Goal: Task Accomplishment & Management: Manage account settings

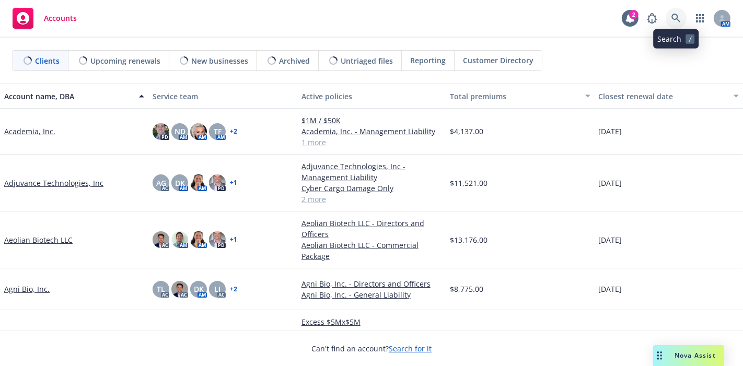
click at [671, 14] on icon at bounding box center [675, 18] width 9 height 9
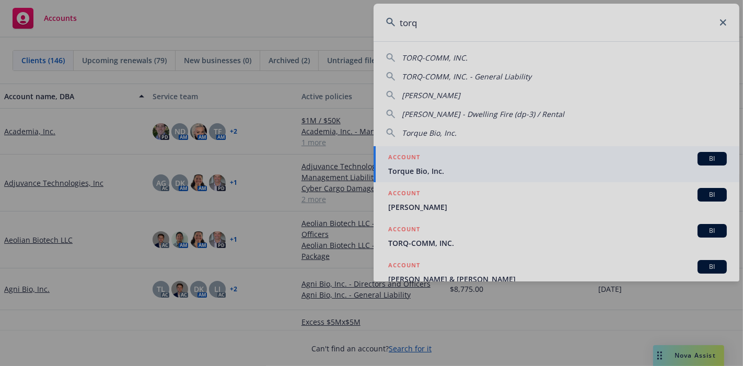
type input "torq"
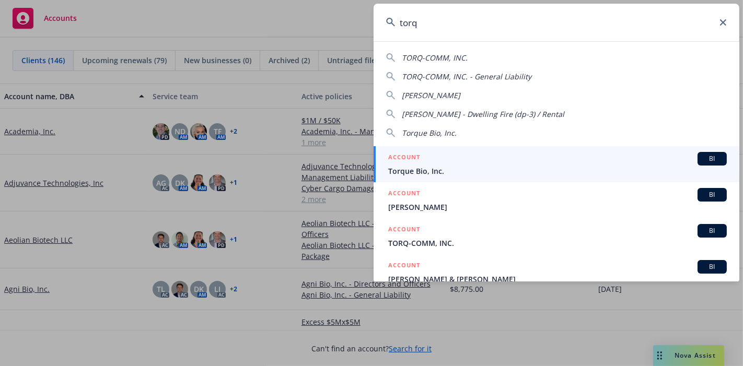
click at [480, 154] on div "ACCOUNT BI" at bounding box center [557, 159] width 339 height 14
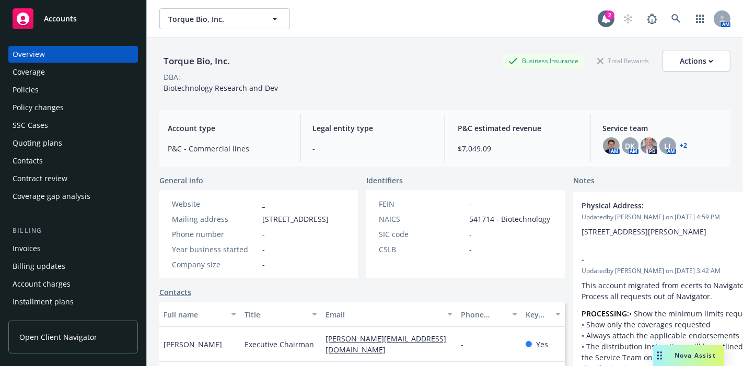
click at [725, 127] on div "Torque Bio, Inc. Business Insurance Total Rewards Actions DBA: - Biotechnology …" at bounding box center [445, 221] width 596 height 366
click at [64, 157] on div "Contacts" at bounding box center [73, 161] width 121 height 17
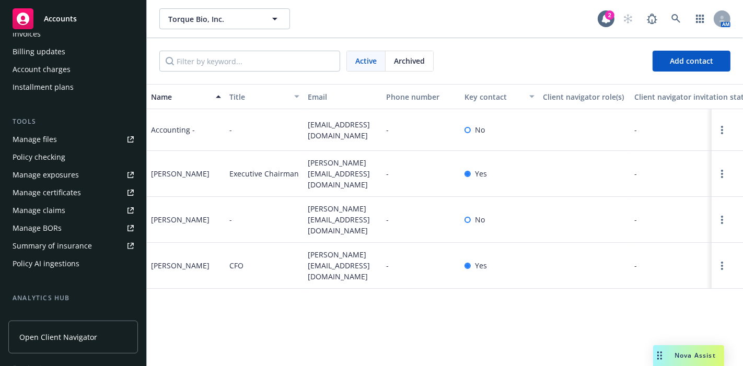
scroll to position [227, 0]
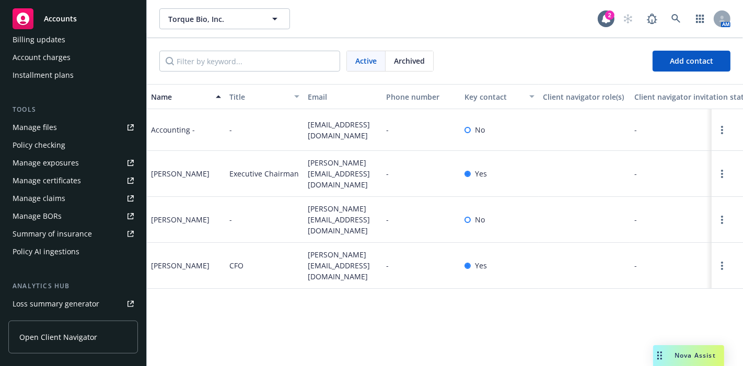
click at [75, 258] on div "Policy AI ingestions" at bounding box center [46, 251] width 67 height 17
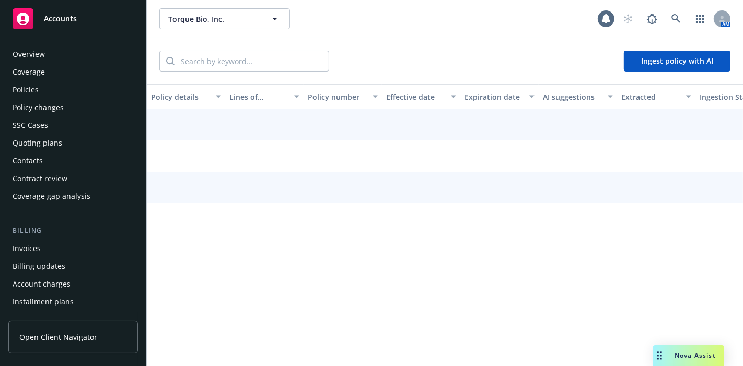
scroll to position [278, 0]
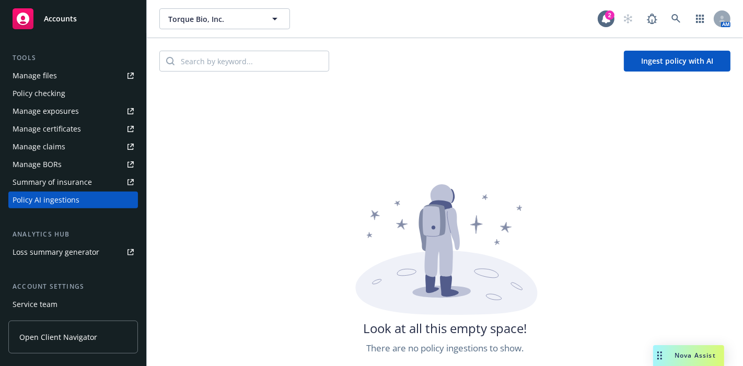
click at [632, 57] on button "Ingest policy with AI" at bounding box center [677, 61] width 107 height 21
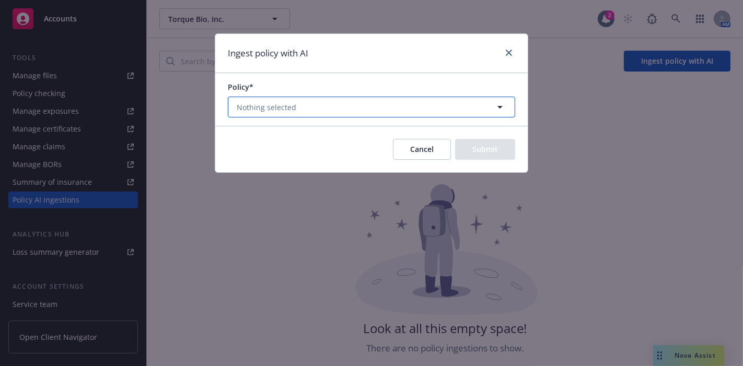
click at [413, 104] on button "Nothing selected" at bounding box center [371, 107] width 287 height 21
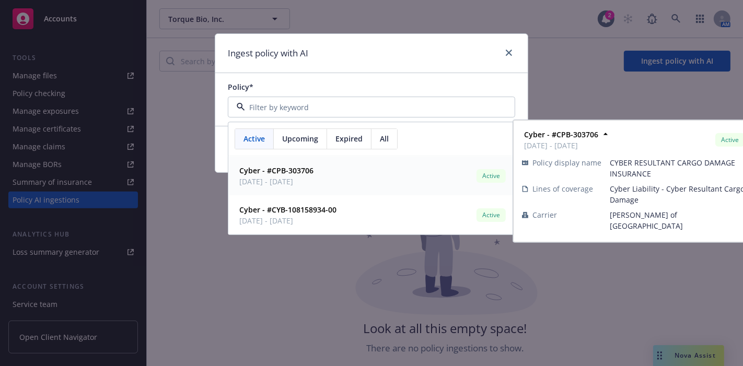
click at [384, 189] on div "Cyber - #CPB-303706 05/07/2025 - 04/08/2026 Active Policy display name CYBER RE…" at bounding box center [371, 176] width 285 height 39
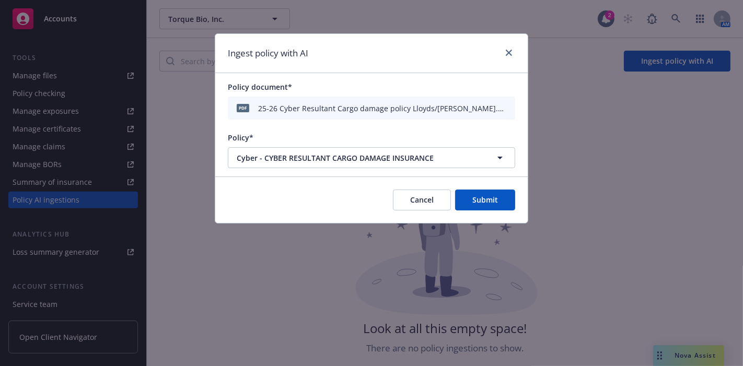
click at [492, 196] on button "Submit" at bounding box center [485, 200] width 60 height 21
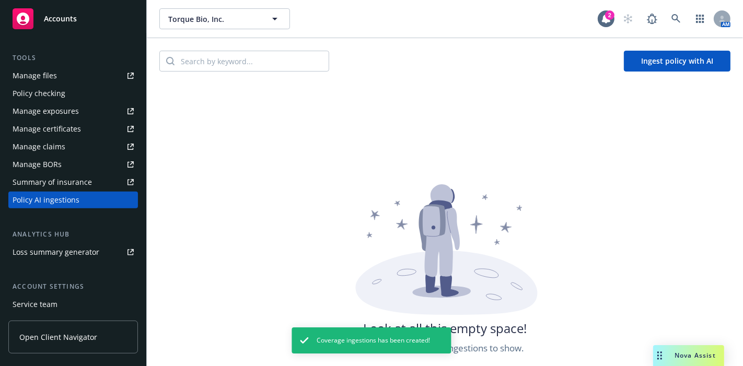
click at [664, 60] on button "Ingest policy with AI" at bounding box center [677, 61] width 107 height 21
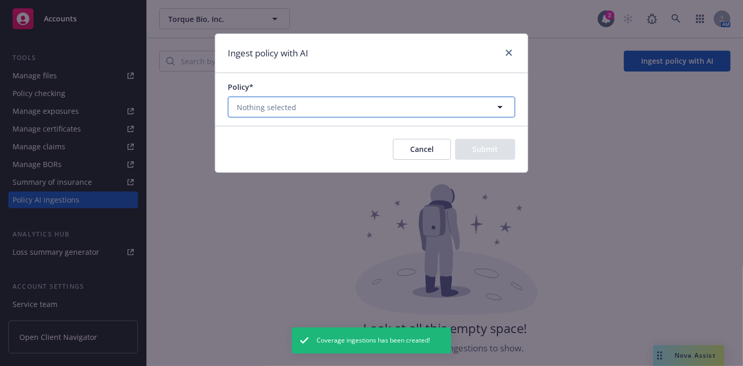
click at [464, 108] on button "Nothing selected" at bounding box center [371, 107] width 287 height 21
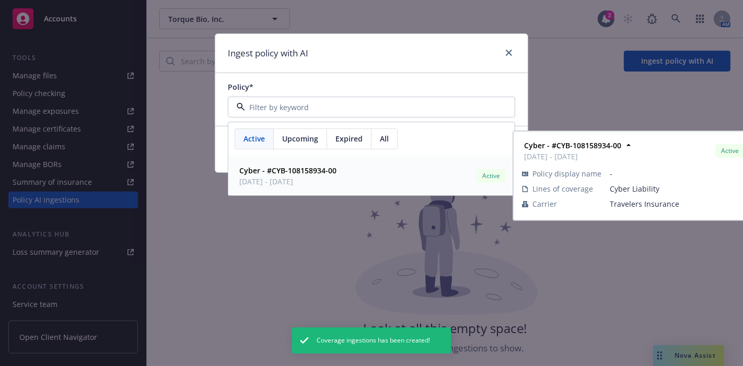
click at [400, 185] on div "Cyber - #CYB-108158934-00 04/08/2025 - 04/08/2026 Active" at bounding box center [371, 177] width 273 height 26
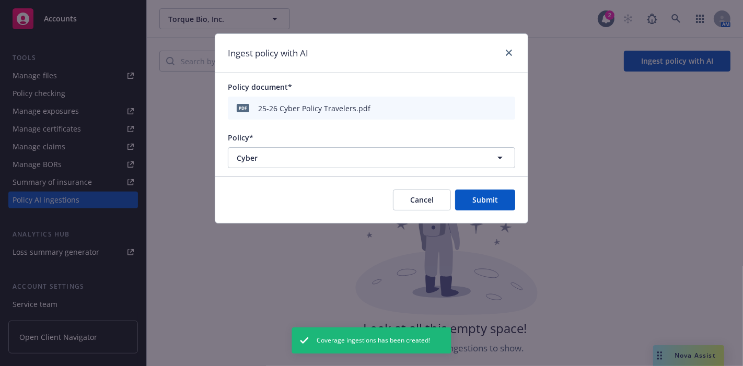
click at [485, 212] on div "Cancel Submit" at bounding box center [371, 200] width 312 height 46
click at [485, 201] on button "Submit" at bounding box center [485, 200] width 60 height 21
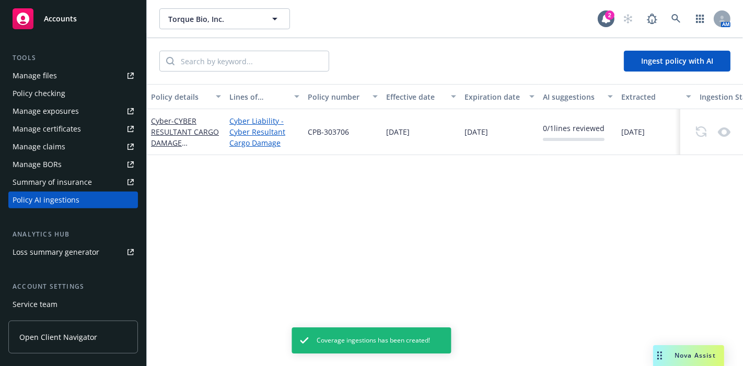
scroll to position [0, 0]
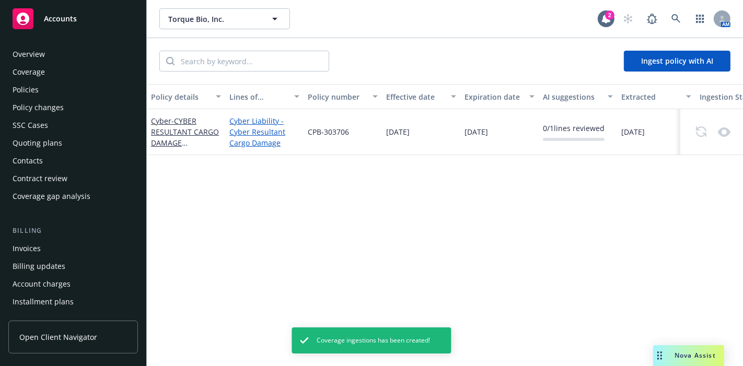
click at [50, 76] on div "Coverage" at bounding box center [73, 72] width 121 height 17
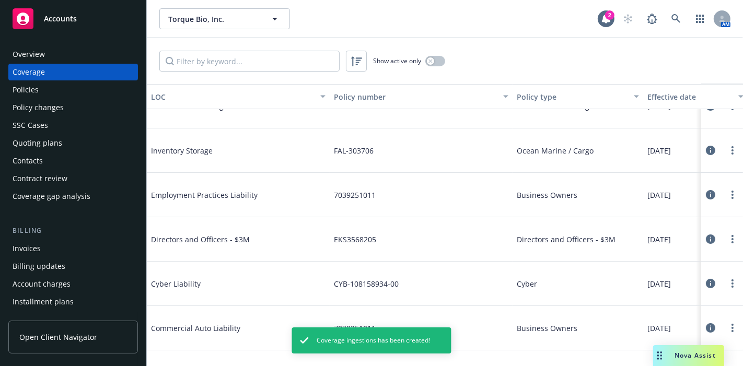
scroll to position [70, 0]
click at [33, 93] on div "Policies" at bounding box center [26, 89] width 26 height 17
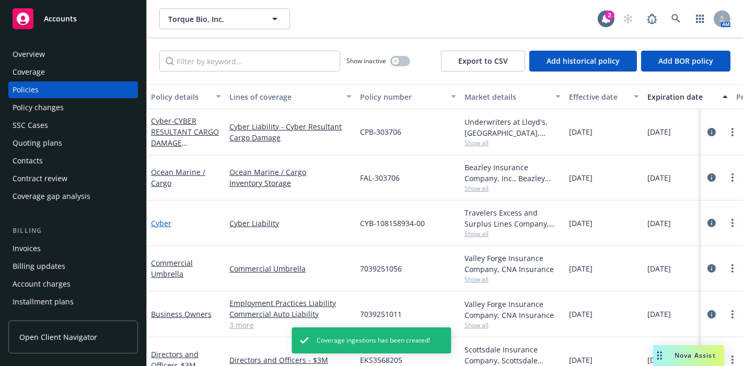
click at [157, 223] on link "Cyber" at bounding box center [161, 223] width 20 height 10
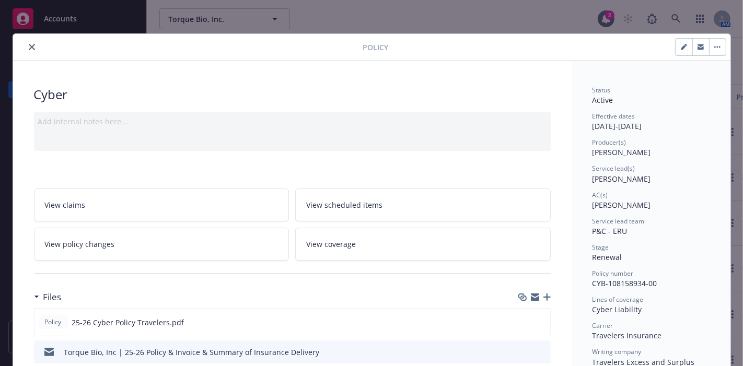
click at [29, 45] on icon "close" at bounding box center [32, 47] width 6 height 6
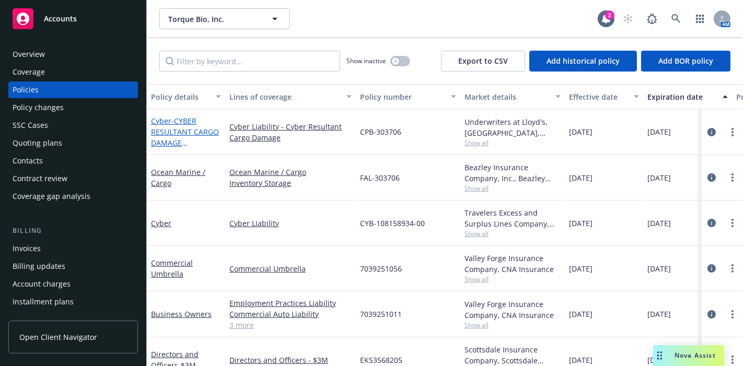
click at [179, 135] on span "- CYBER RESULTANT CARGO DAMAGE INSURANCE" at bounding box center [185, 137] width 68 height 43
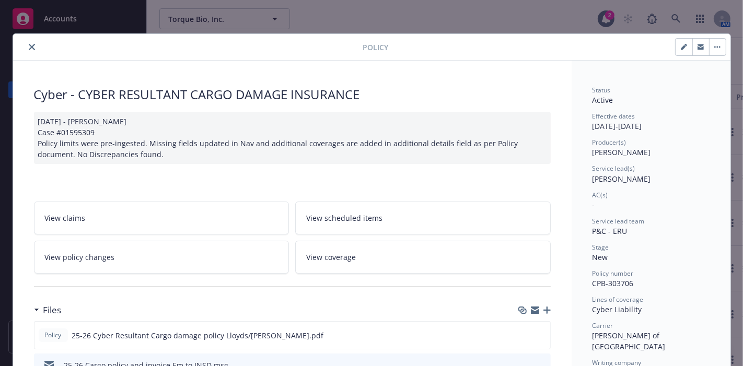
click at [29, 48] on icon "close" at bounding box center [32, 47] width 6 height 6
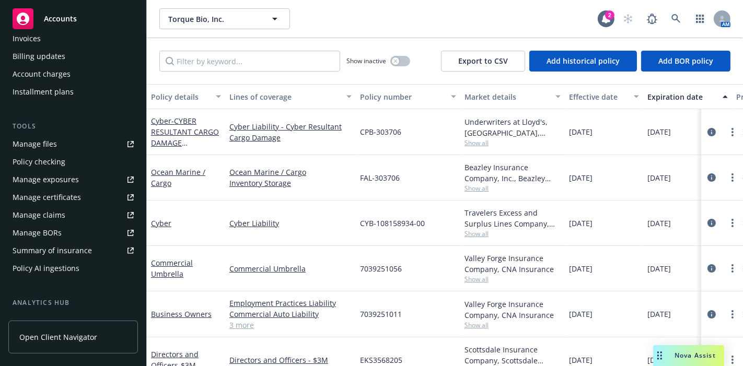
scroll to position [240, 0]
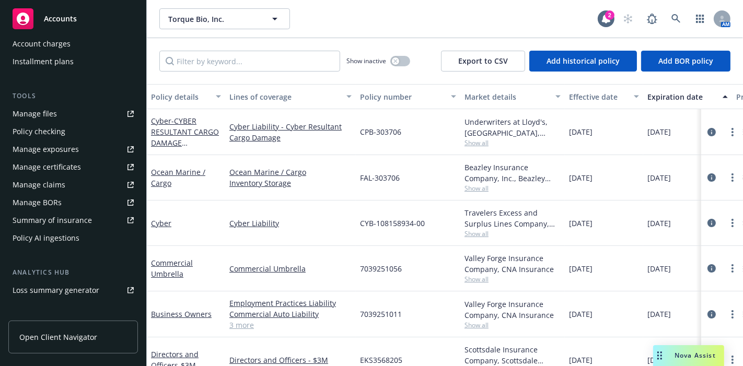
click at [54, 237] on div "Policy AI ingestions" at bounding box center [46, 238] width 67 height 17
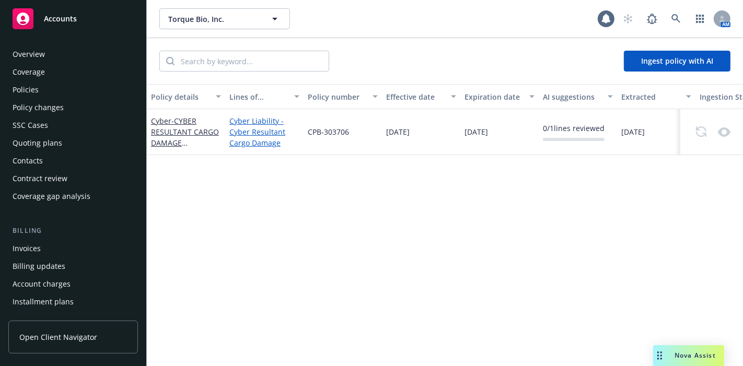
scroll to position [278, 0]
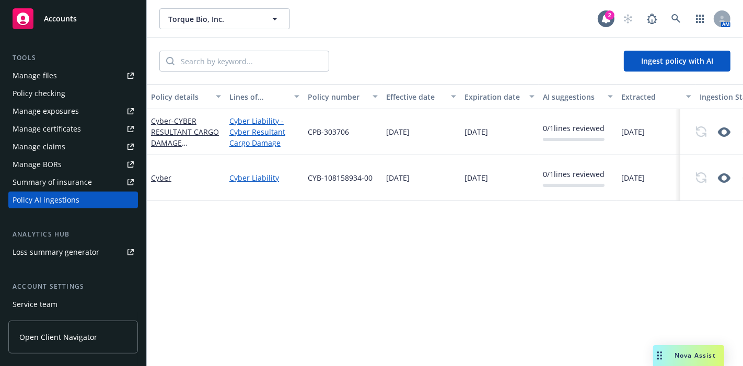
click at [689, 354] on span "Nova Assist" at bounding box center [694, 355] width 41 height 9
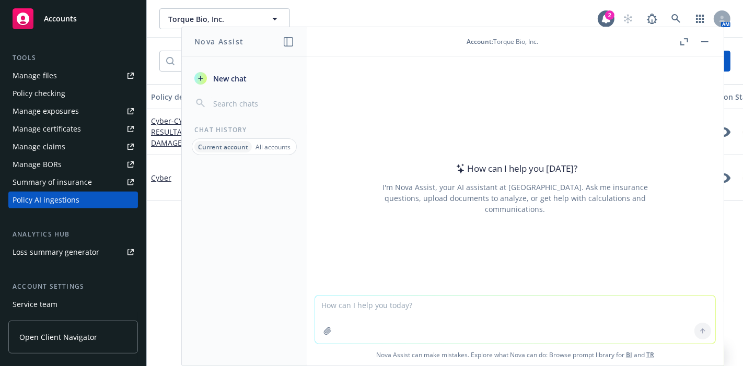
click at [393, 308] on textarea at bounding box center [515, 320] width 400 height 48
type textarea "can you let me knoe the client profile I am currently in"
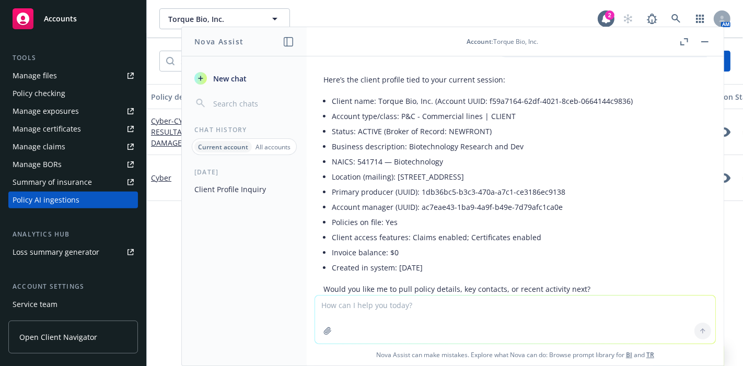
scroll to position [74, 0]
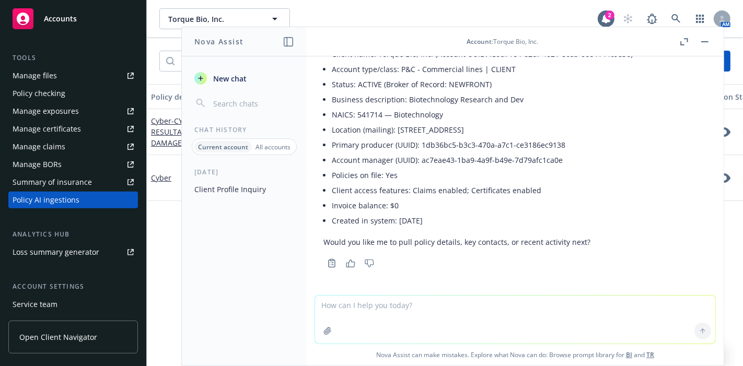
click at [705, 45] on button "button" at bounding box center [704, 42] width 13 height 13
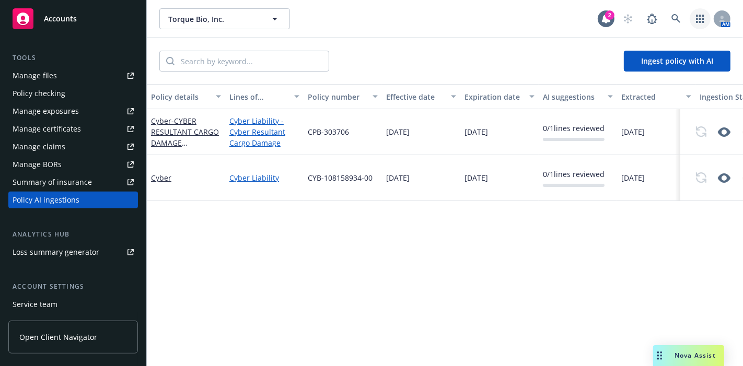
click at [701, 23] on link "button" at bounding box center [700, 18] width 21 height 21
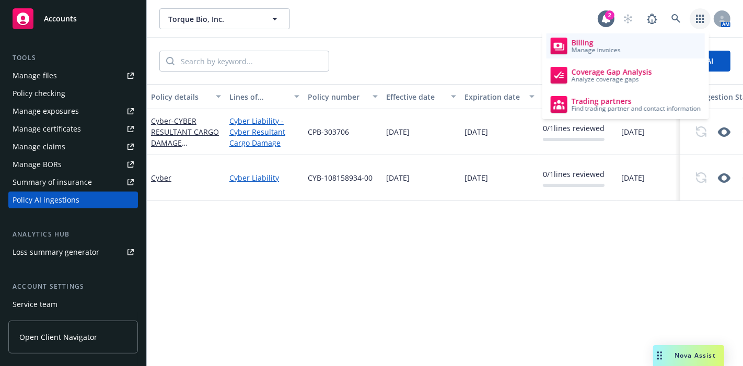
click at [640, 45] on link "Billing Manage invoices" at bounding box center [625, 45] width 158 height 25
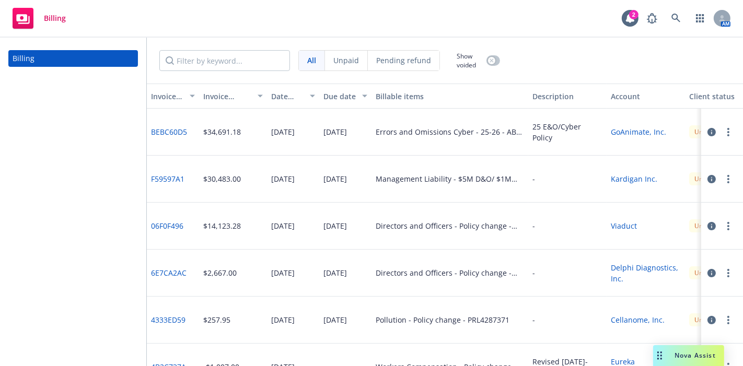
click at [331, 63] on div "Unpaid" at bounding box center [346, 61] width 43 height 20
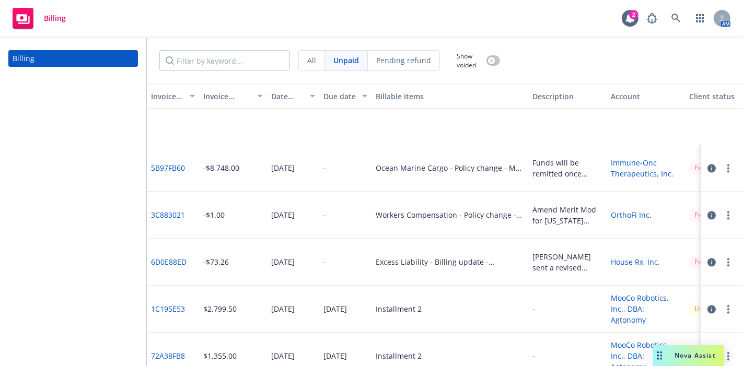
scroll to position [2196, 0]
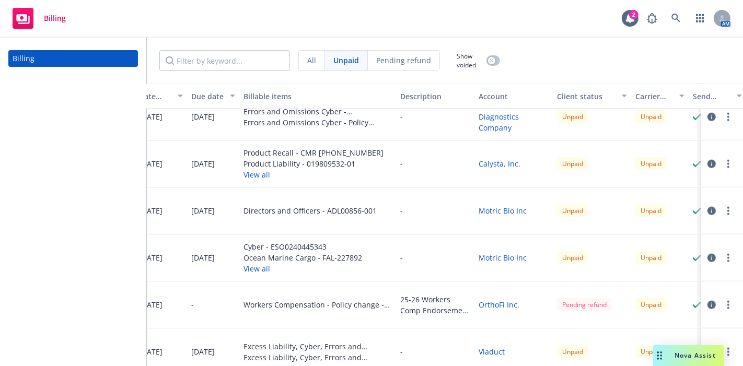
click at [361, 278] on div "Cyber - ESO0240445343 Ocean Marine Cargo - FAL-227892 View all" at bounding box center [317, 258] width 157 height 47
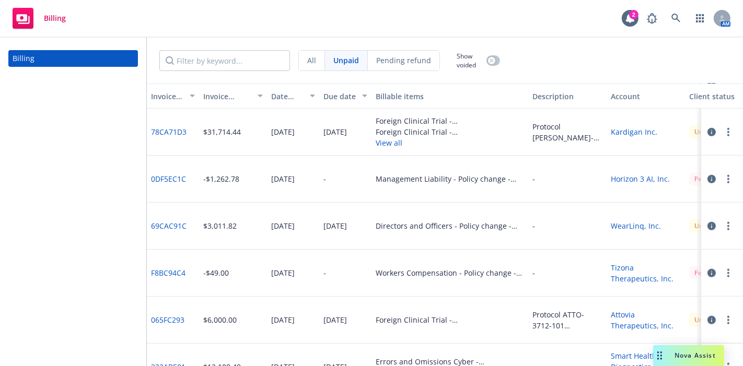
scroll to position [668, 0]
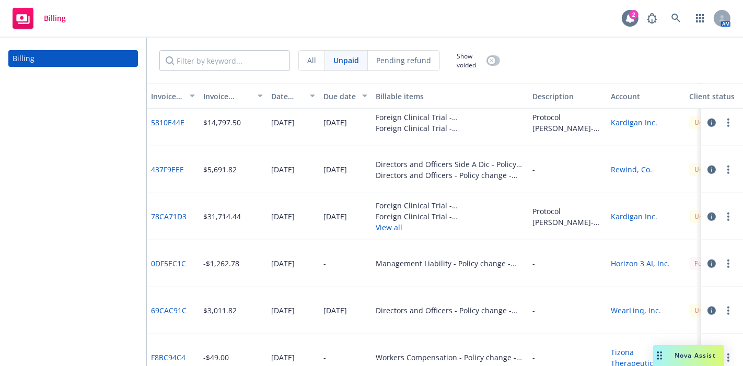
click at [622, 22] on div "2" at bounding box center [630, 18] width 17 height 17
click at [693, 18] on link "button" at bounding box center [700, 18] width 21 height 21
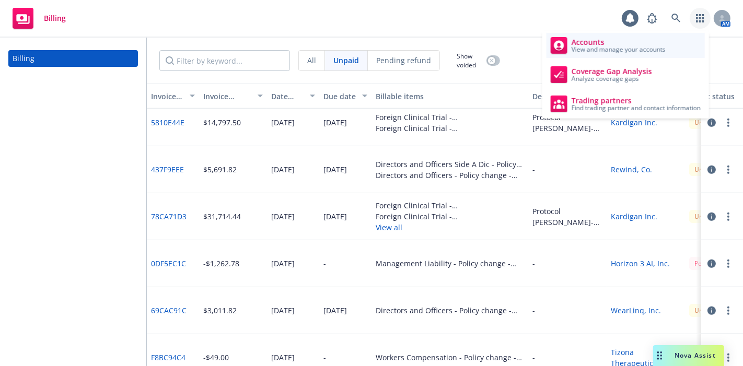
click at [643, 44] on span "Accounts" at bounding box center [619, 42] width 94 height 8
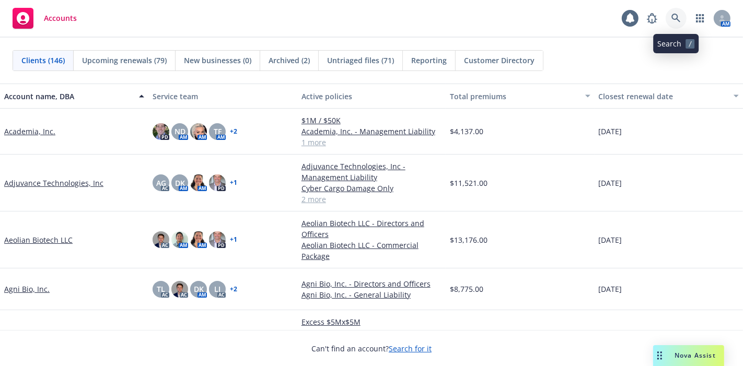
click at [673, 25] on link at bounding box center [676, 18] width 21 height 21
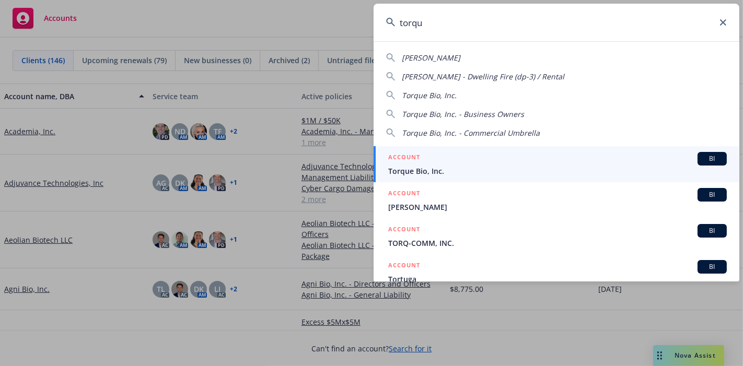
type input "torqu"
click at [420, 155] on div "ACCOUNT BI" at bounding box center [557, 159] width 339 height 14
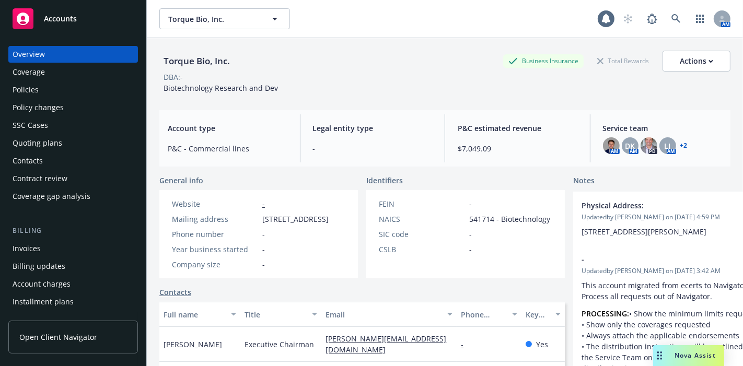
click at [29, 87] on div "Policies" at bounding box center [26, 89] width 26 height 17
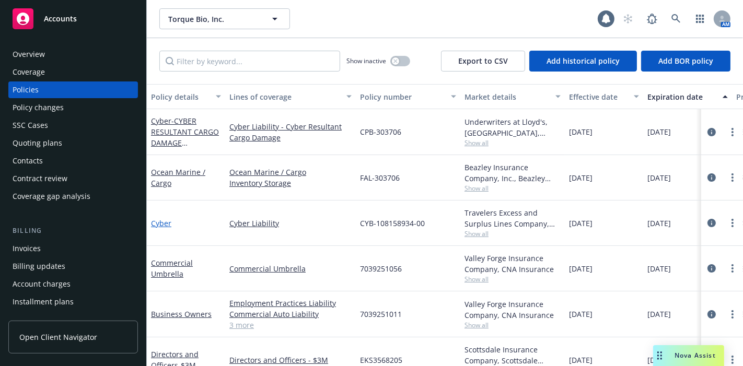
click at [157, 218] on link "Cyber" at bounding box center [161, 223] width 20 height 10
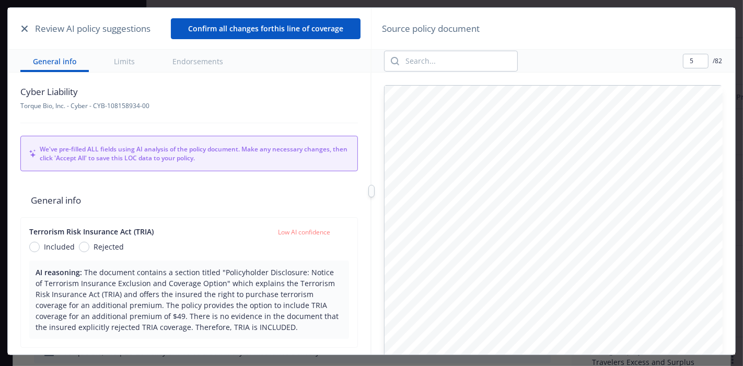
scroll to position [11, 0]
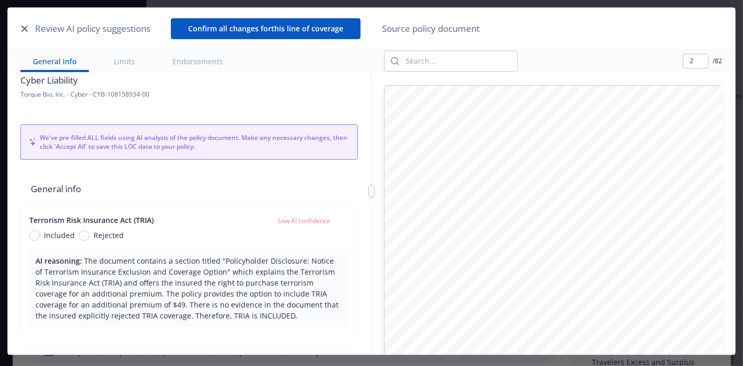
type input "1"
click at [27, 28] on button "button" at bounding box center [24, 28] width 13 height 13
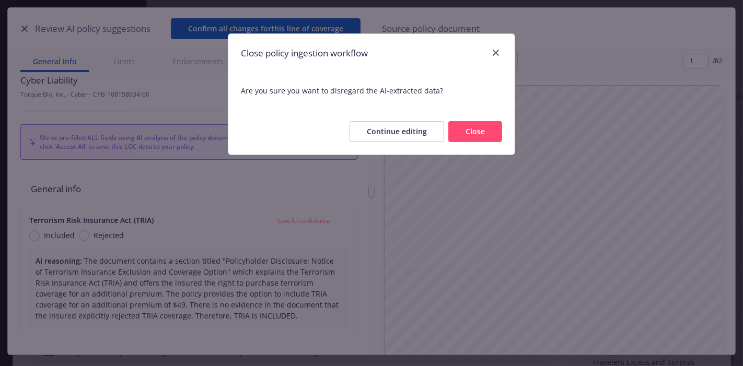
click at [470, 134] on button "Close" at bounding box center [475, 131] width 54 height 21
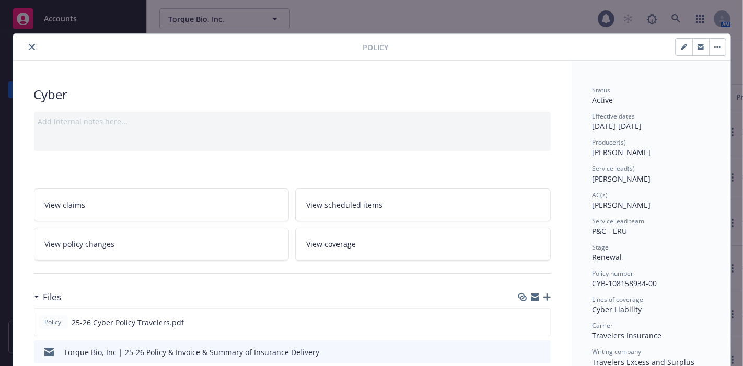
click at [470, 134] on div "Add internal notes here..." at bounding box center [292, 131] width 517 height 39
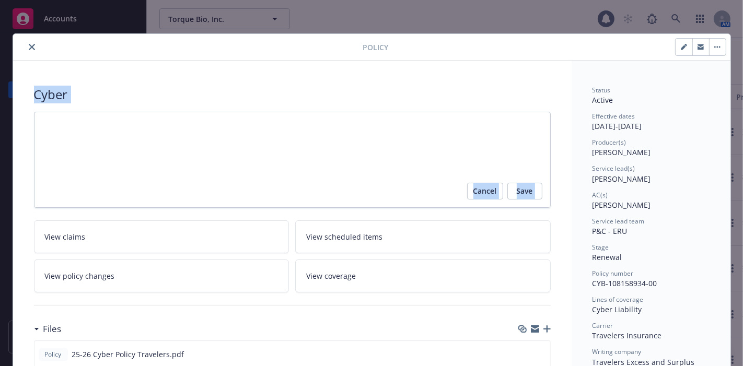
scroll to position [8, 0]
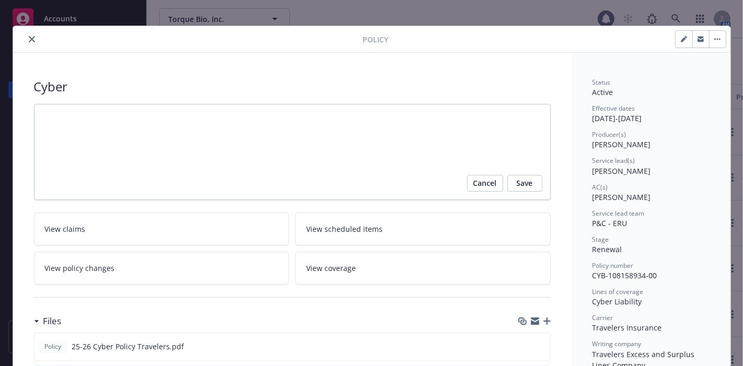
click at [488, 184] on span "Cancel" at bounding box center [485, 183] width 24 height 17
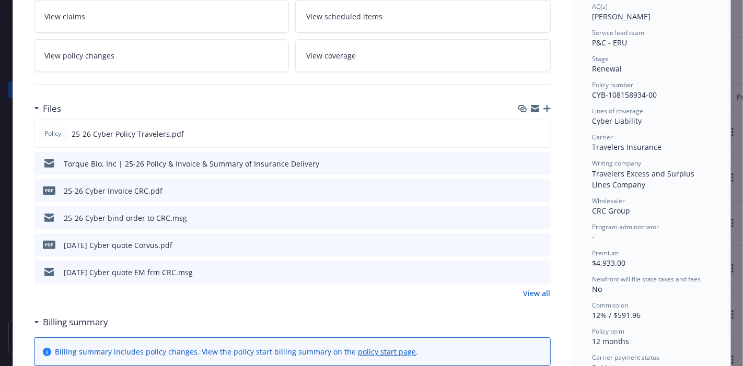
scroll to position [191, 0]
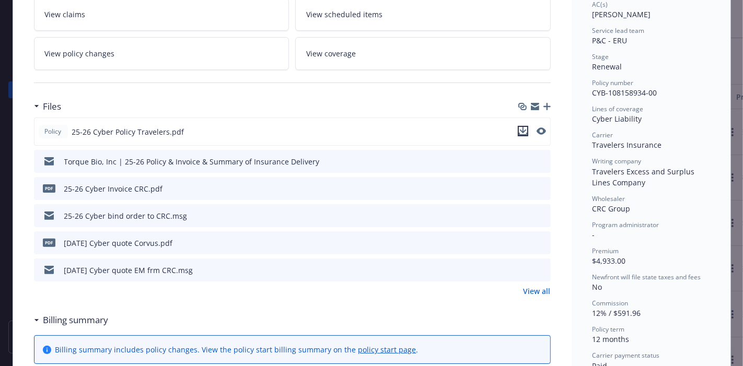
click at [519, 130] on icon "download file" at bounding box center [523, 131] width 8 height 8
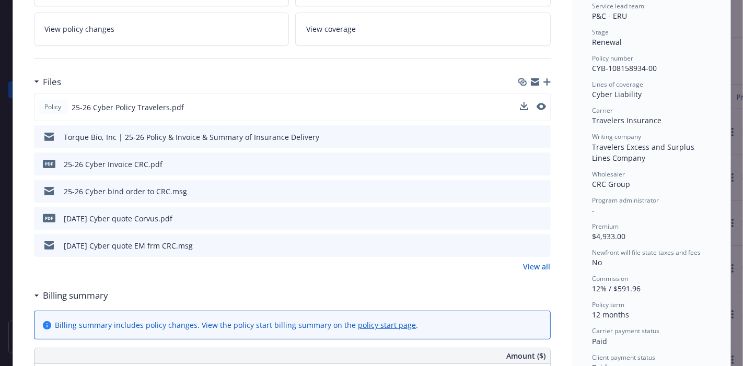
scroll to position [226, 0]
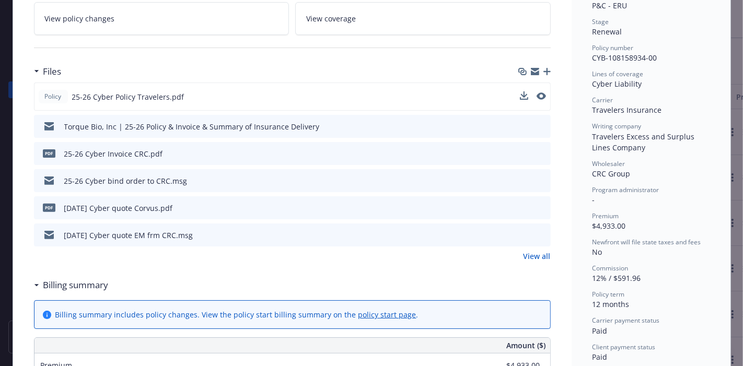
click at [429, 137] on div "Policy 25-26 Cyber Policy Travelers.pdf Torque Bio, Inc | 25-26 Policy & Invoic…" at bounding box center [292, 165] width 517 height 164
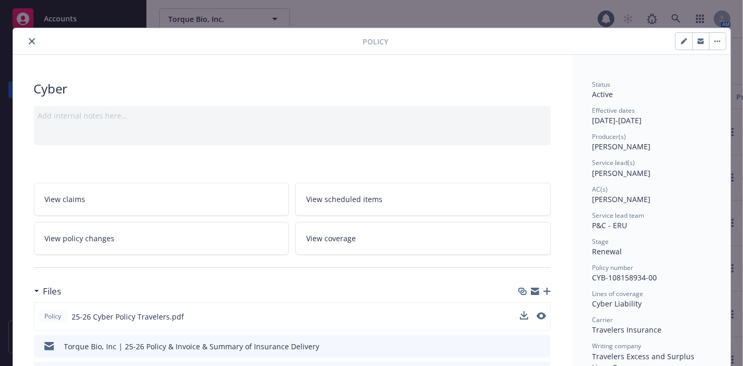
scroll to position [0, 0]
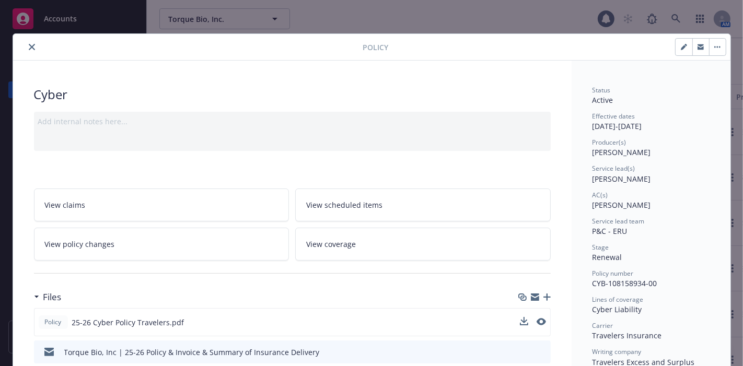
click at [29, 46] on icon "close" at bounding box center [32, 47] width 6 height 6
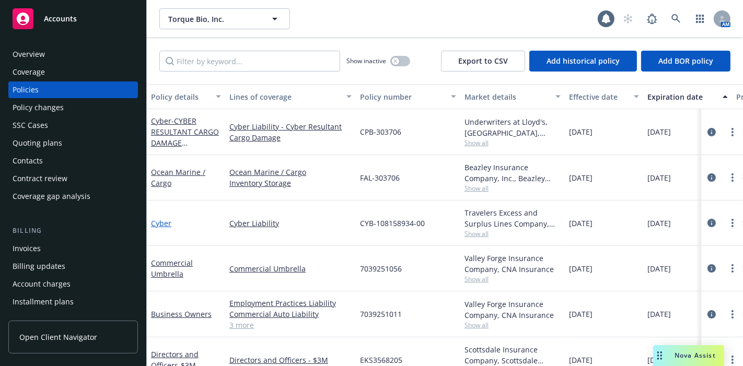
click at [163, 222] on link "Cyber" at bounding box center [161, 223] width 20 height 10
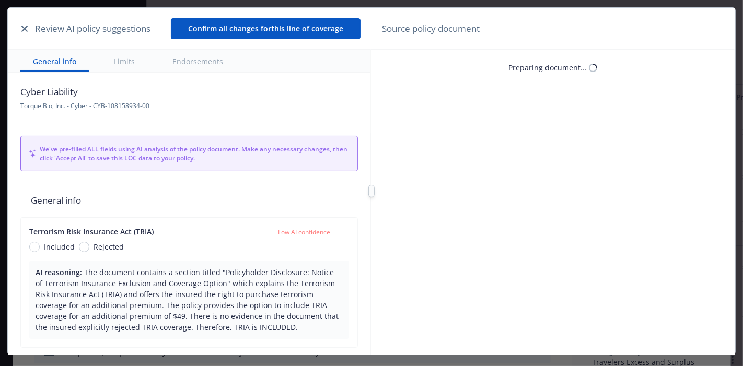
scroll to position [31, 0]
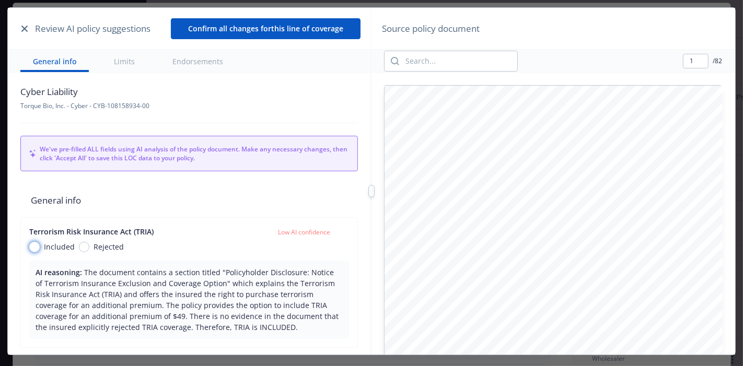
click at [33, 242] on input "Included" at bounding box center [34, 247] width 10 height 10
radio input "true"
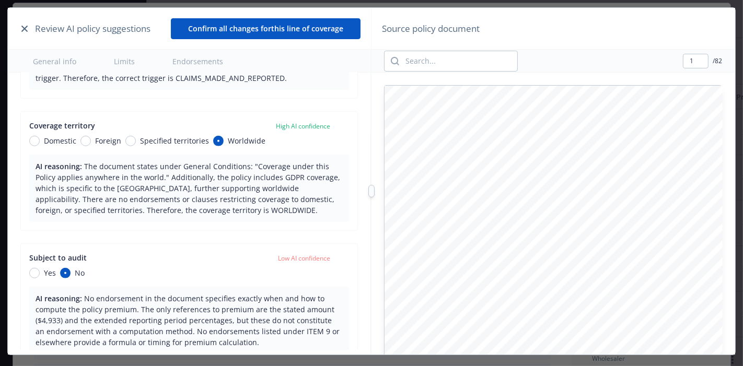
scroll to position [427, 0]
click at [42, 277] on span "Yes" at bounding box center [48, 274] width 16 height 11
click at [40, 277] on input "Yes" at bounding box center [34, 275] width 10 height 10
radio input "true"
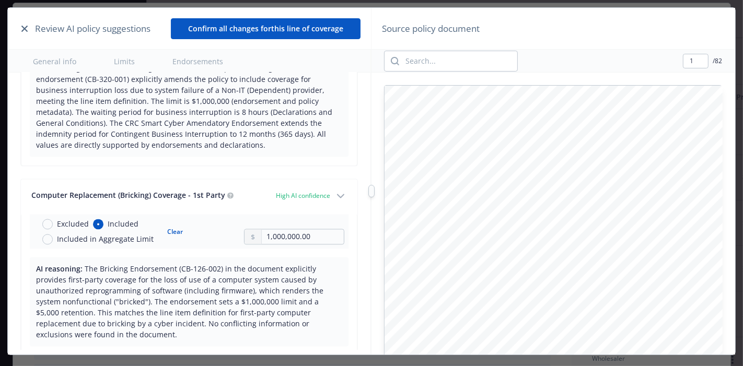
scroll to position [1801, 0]
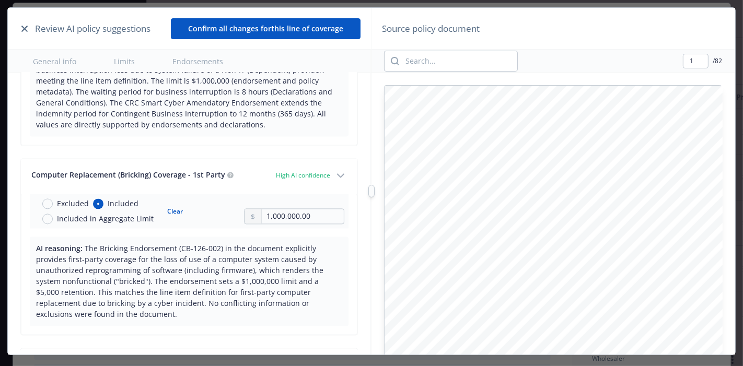
click at [243, 30] on button "Confirm all changes for this line of coverage" at bounding box center [266, 28] width 190 height 21
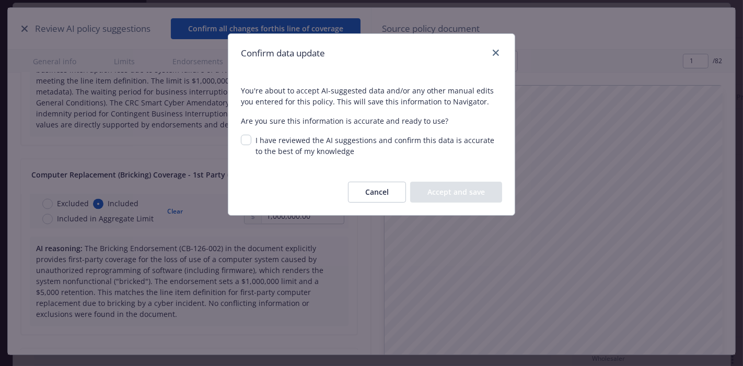
click at [254, 144] on div "I have reviewed the AI suggestions and confirm this data is accurate to the bes…" at bounding box center [376, 146] width 251 height 22
click at [249, 142] on input "I have reviewed the AI suggestions and confirm this data is accurate to the bes…" at bounding box center [246, 140] width 10 height 10
checkbox input "true"
click at [463, 196] on button "Accept and save" at bounding box center [456, 192] width 92 height 21
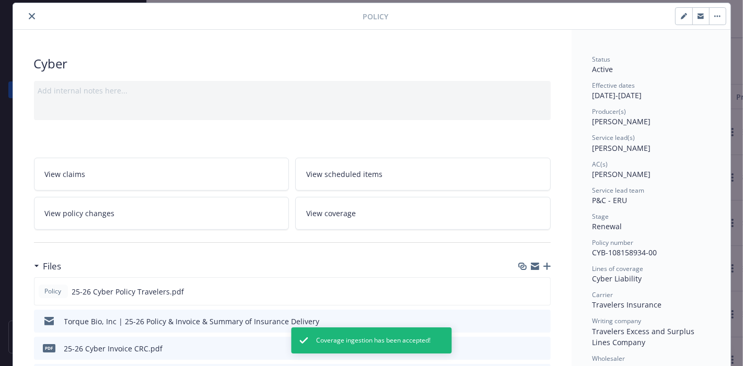
click at [219, 102] on div "Add internal notes here..." at bounding box center [292, 100] width 517 height 39
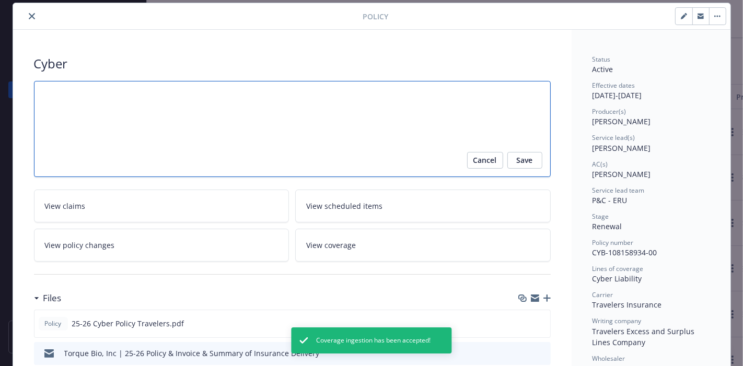
click at [219, 102] on textarea at bounding box center [292, 129] width 517 height 96
type textarea "x"
type textarea "P"
type textarea "x"
type textarea "Po"
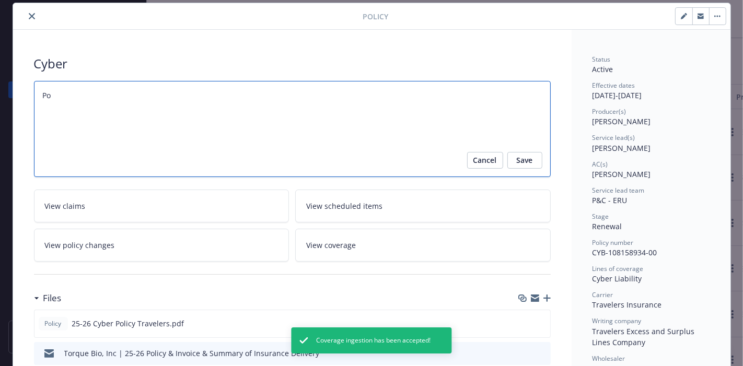
type textarea "x"
type textarea "Pol"
type textarea "x"
type textarea "Poli"
type textarea "x"
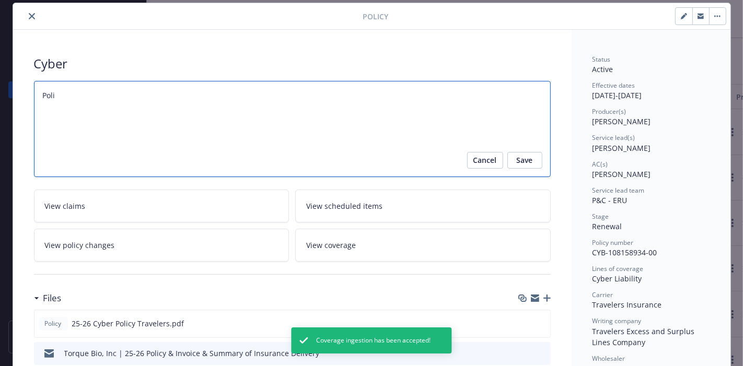
type textarea "Polic"
type textarea "x"
type textarea "Policy"
type textarea "x"
type textarea "Policy"
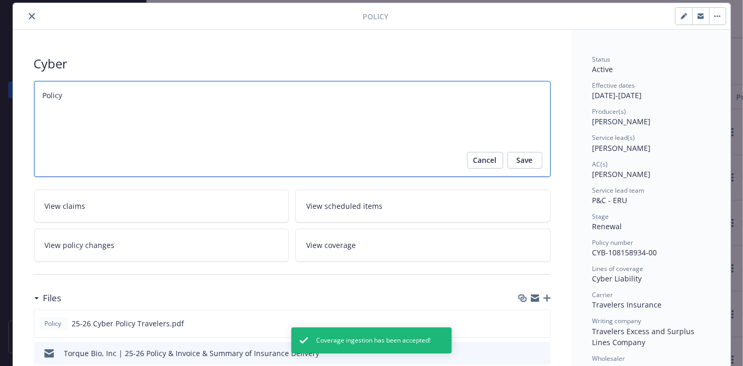
type textarea "x"
type textarea "Policy I"
type textarea "x"
type textarea "Policy In"
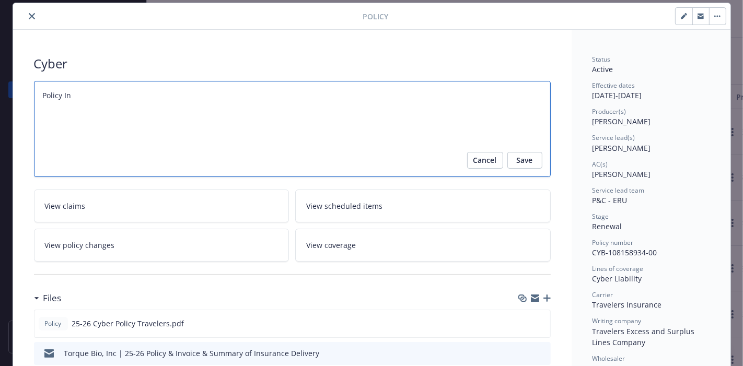
type textarea "x"
type textarea "Policy Ing"
type textarea "x"
type textarea "Policy [PERSON_NAME]"
type textarea "x"
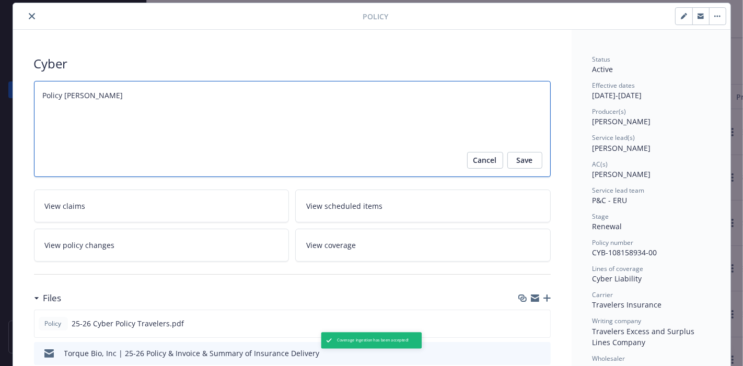
type textarea "Policy Inges"
type textarea "x"
type textarea "Policy Ingest"
type textarea "x"
type textarea "Policy Ingesti"
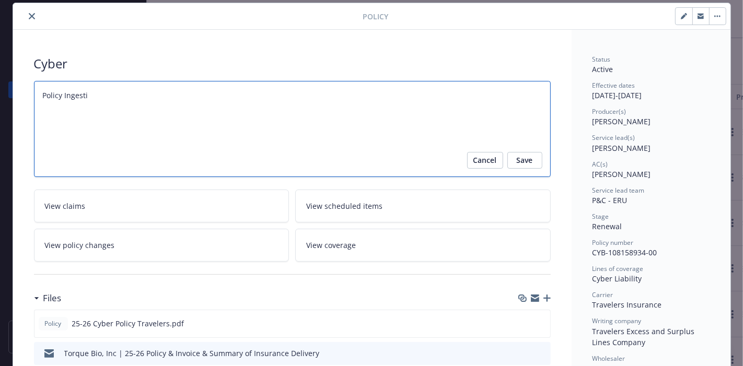
type textarea "x"
type textarea "Policy Ingestio"
type textarea "x"
type textarea "Policy Ingestion"
type textarea "x"
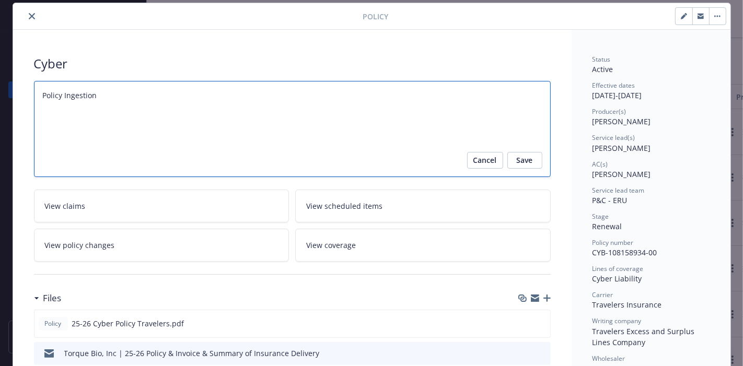
type textarea "Policy Ingestion"
type textarea "x"
type textarea "Policy Ingestion e"
type textarea "x"
type textarea "Policy Ingestion ed"
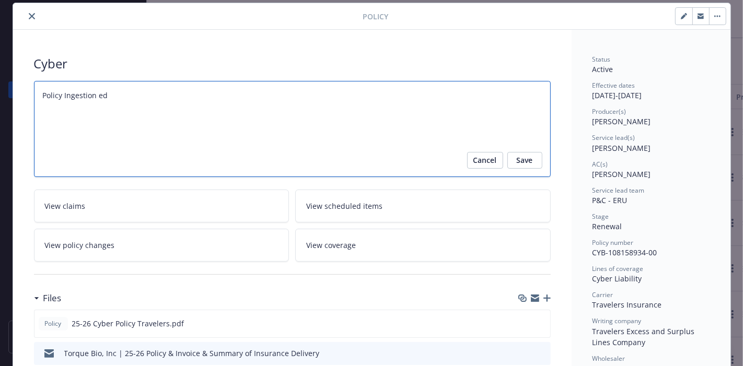
type textarea "x"
type textarea "Policy Ingestion e"
type textarea "x"
type textarea "Policy Ingestion"
type textarea "x"
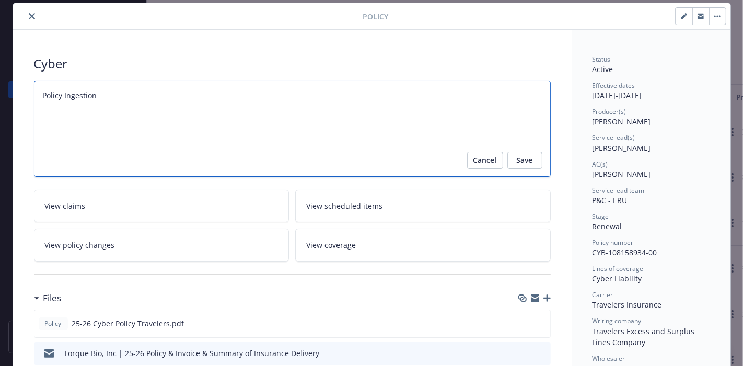
type textarea "Policy Ingestion"
type textarea "x"
type textarea "Policy Ingestione"
type textarea "x"
type textarea "Policy Ingestioned"
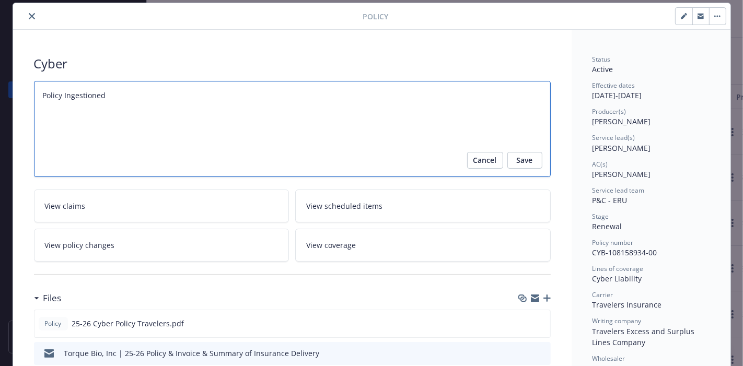
type textarea "x"
type textarea "Policy Ingestioned"
type textarea "x"
type textarea "Policy Ingestioned ci"
type textarea "x"
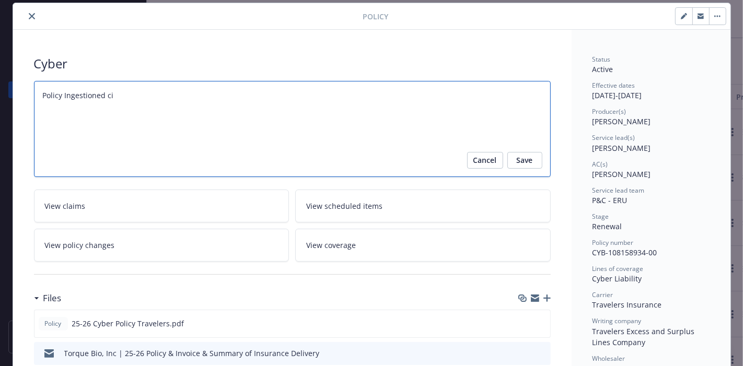
type textarea "Policy Ingestioned c"
type textarea "x"
type textarea "Policy Ingestioned"
type textarea "x"
type textarea "Policy Ingestioned v"
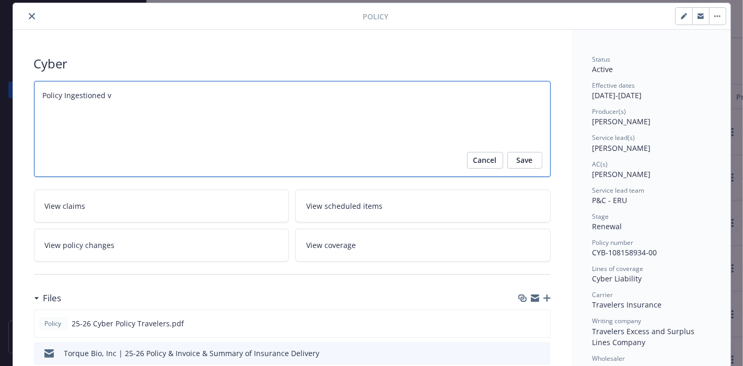
type textarea "x"
type textarea "Policy Ingestioned vi"
type textarea "x"
type textarea "Policy Ingestioned via"
type textarea "x"
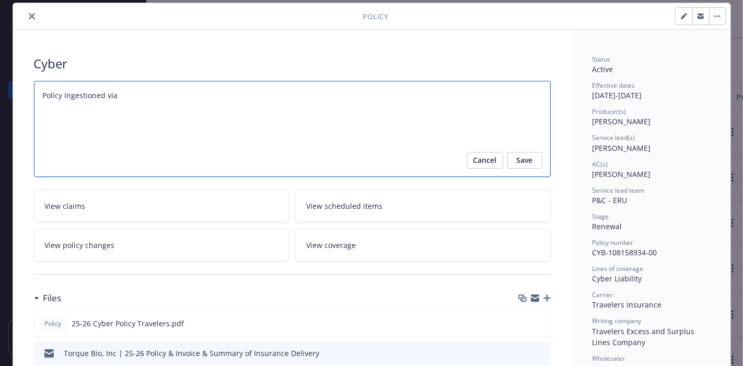
type textarea "Policy Ingestioned via I"
type textarea "x"
type textarea "Policy Ingestioned via In"
type textarea "x"
type textarea "Policy Ingestioned via Ing"
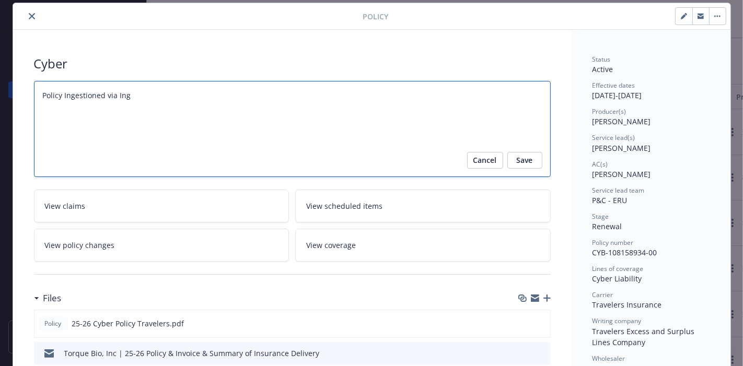
type textarea "x"
type textarea "Policy Ingestioned via [PERSON_NAME]"
type textarea "x"
type textarea "Policy Ingestioned via Ingest"
type textarea "x"
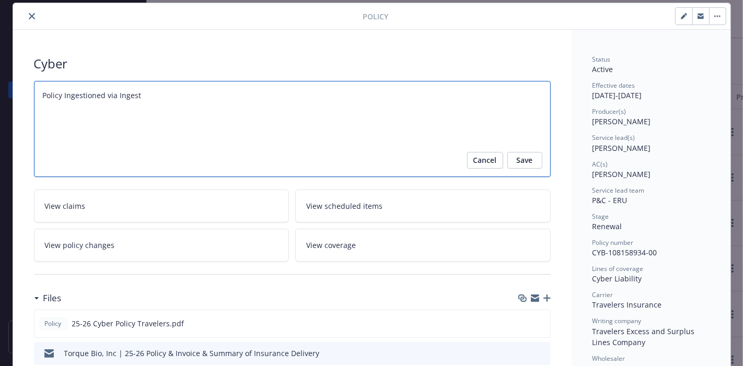
type textarea "Policy Ingestioned via Ingesti"
type textarea "x"
type textarea "Policy Ingestioned via Ingestio"
type textarea "x"
type textarea "Policy Ingestioned via Ingestion"
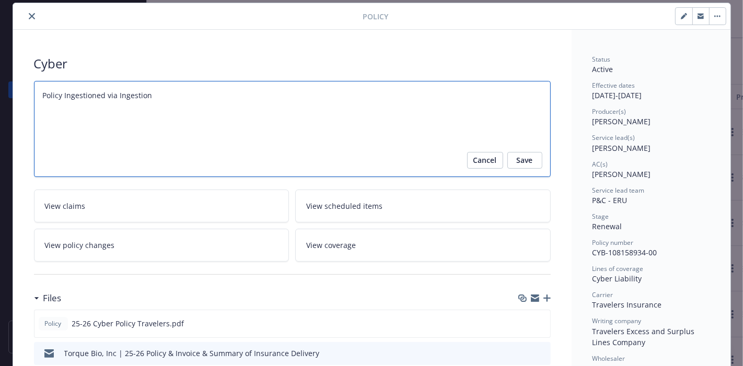
type textarea "x"
type textarea "Policy Ingestioned via Ingestion t"
type textarea "x"
type textarea "Policy Ingestioned via Ingestion to"
type textarea "x"
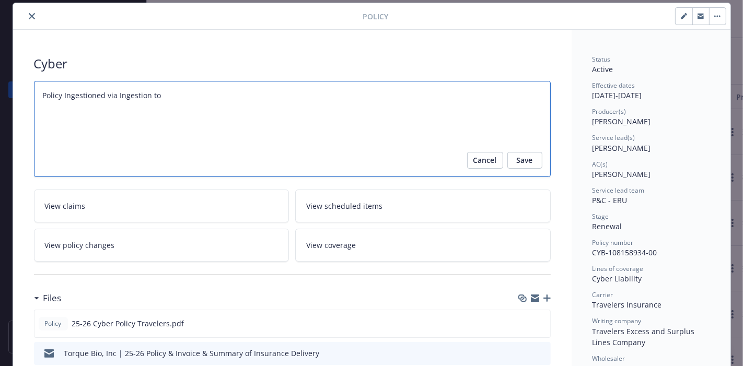
type textarea "Policy Ingestioned via Ingestion too"
type textarea "x"
type textarea "Policy Ingestioned via Ingestion tool"
type textarea "x"
click at [80, 90] on textarea "Policy Ingestioned via Ingestion tool" at bounding box center [292, 129] width 517 height 96
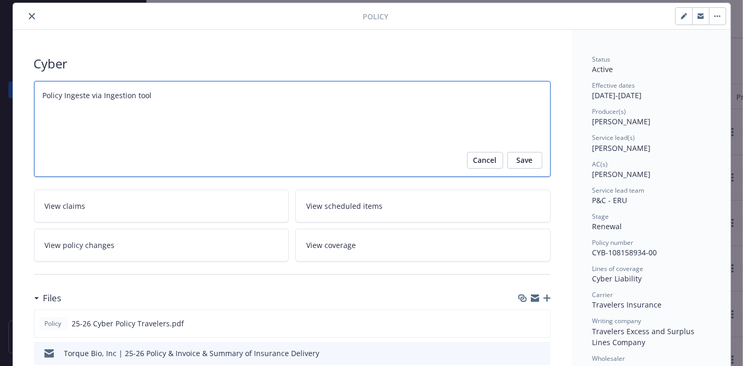
type textarea "Policy Ingested via Ingestion tool"
type textarea "x"
type textarea "Policy Ingested via Ingestion tool"
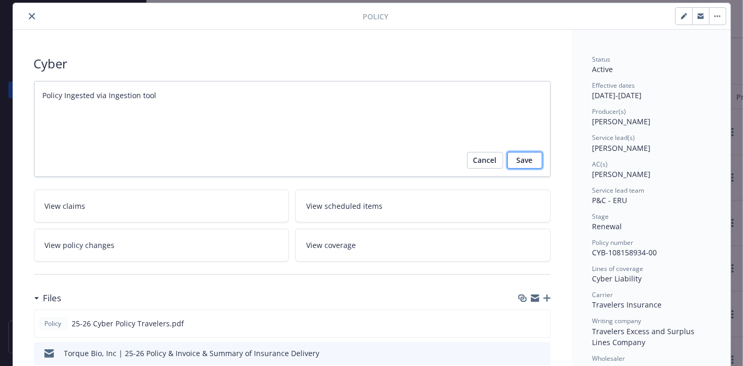
click at [517, 156] on span "Save" at bounding box center [525, 160] width 16 height 17
type textarea "x"
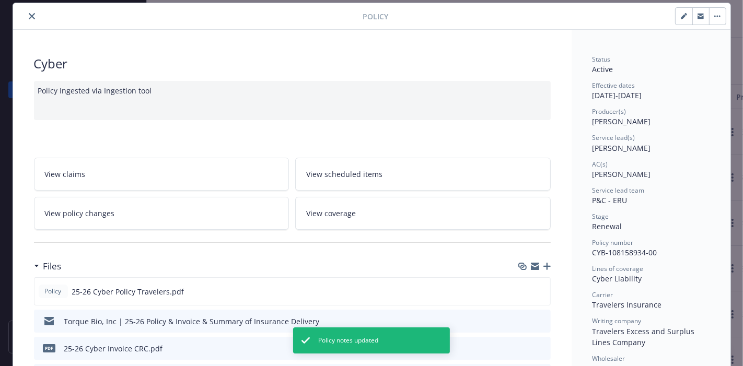
click at [29, 16] on icon "close" at bounding box center [32, 16] width 6 height 6
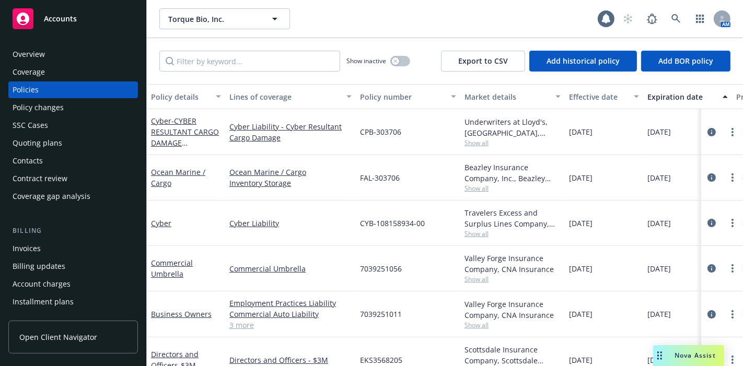
click at [94, 46] on div "Overview" at bounding box center [73, 54] width 121 height 17
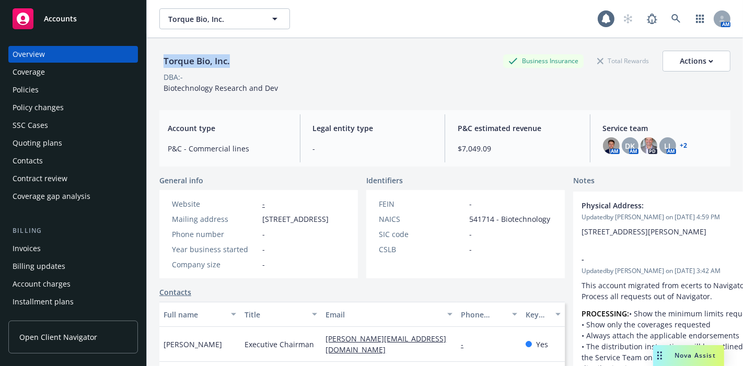
drag, startPoint x: 248, startPoint y: 62, endPoint x: 165, endPoint y: 53, distance: 83.5
click at [165, 53] on div "Torque Bio, Inc. Business Insurance Total Rewards Actions" at bounding box center [444, 61] width 571 height 21
click at [212, 60] on div "Torque Bio, Inc." at bounding box center [196, 61] width 75 height 14
drag, startPoint x: 230, startPoint y: 61, endPoint x: 162, endPoint y: 41, distance: 70.9
click at [162, 41] on div "Torque Bio, Inc. Business Insurance Total Rewards Actions DBA: - Biotechnology …" at bounding box center [444, 70] width 571 height 64
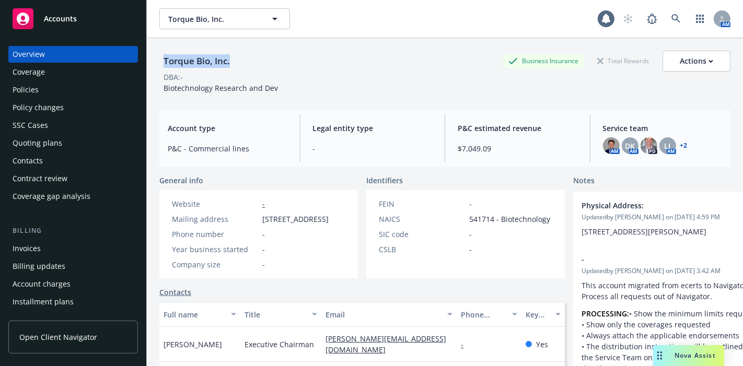
copy div "Torque Bio, Inc."
